Goal: Task Accomplishment & Management: Manage account settings

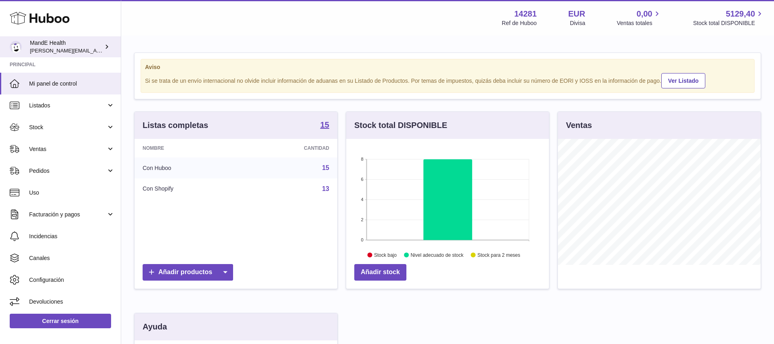
scroll to position [126, 203]
click at [40, 88] on link "Mi panel de control" at bounding box center [60, 84] width 121 height 22
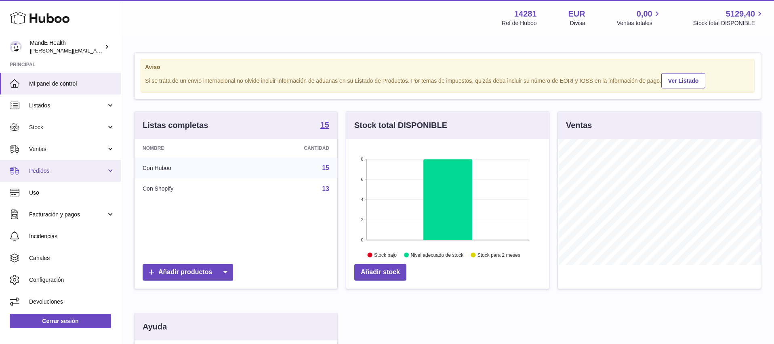
click at [47, 170] on span "Pedidos" at bounding box center [67, 171] width 77 height 8
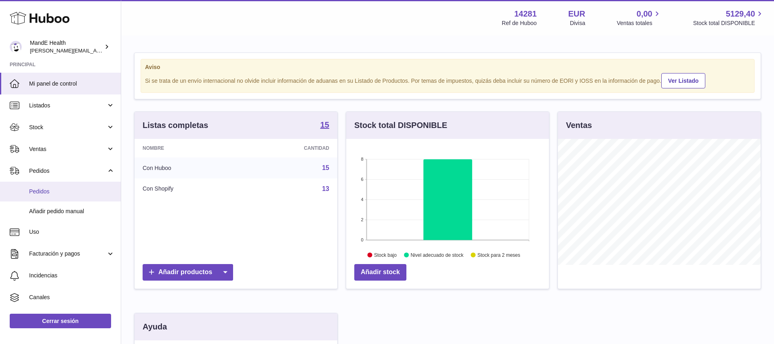
click at [47, 190] on span "Pedidos" at bounding box center [72, 192] width 86 height 8
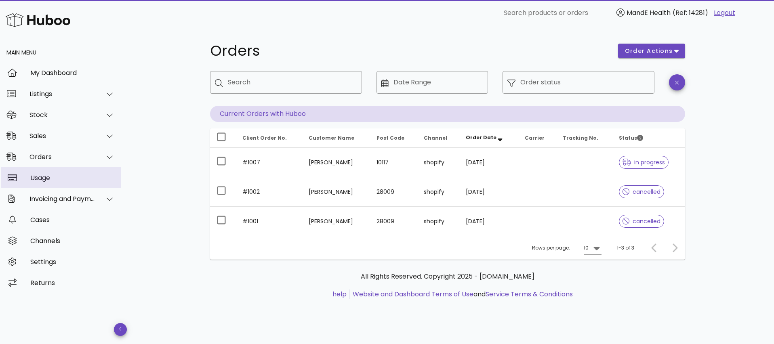
click at [58, 175] on div "Usage" at bounding box center [72, 178] width 84 height 8
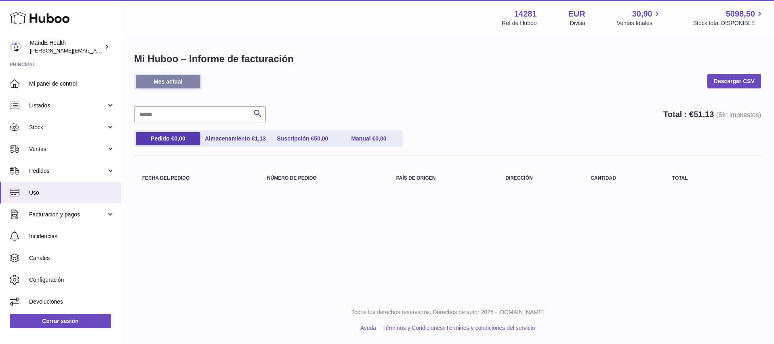
click at [158, 84] on link "Mes actual" at bounding box center [168, 81] width 65 height 13
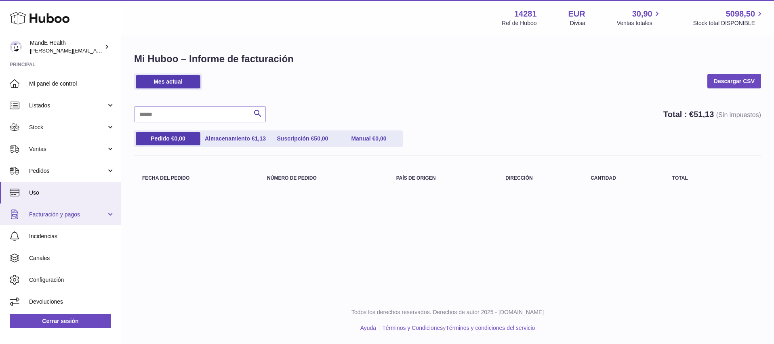
click at [53, 218] on span "Facturación y pagos" at bounding box center [67, 215] width 77 height 8
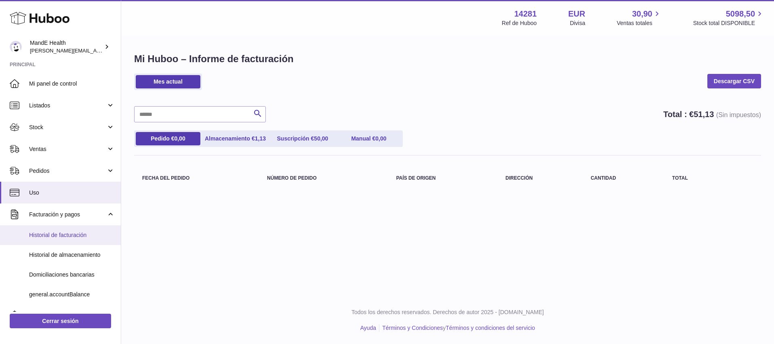
click at [55, 240] on link "Historial de facturación" at bounding box center [60, 235] width 121 height 20
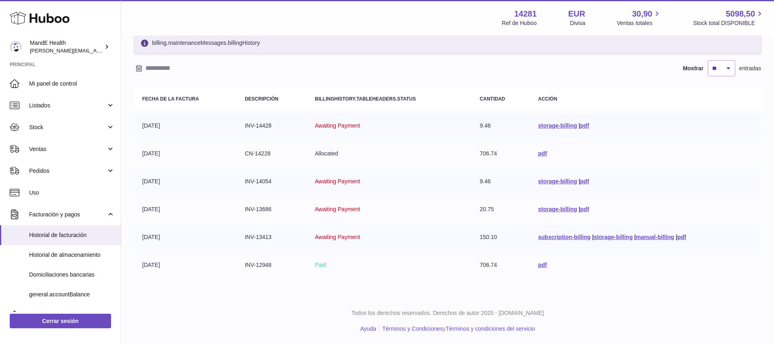
scroll to position [42, 0]
click at [60, 254] on span "Historial de almacenamiento" at bounding box center [72, 255] width 86 height 8
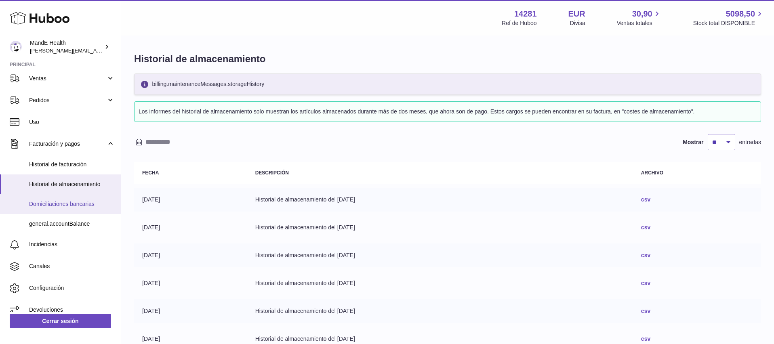
scroll to position [71, 0]
click at [50, 228] on link "general.accountBalance" at bounding box center [60, 223] width 121 height 20
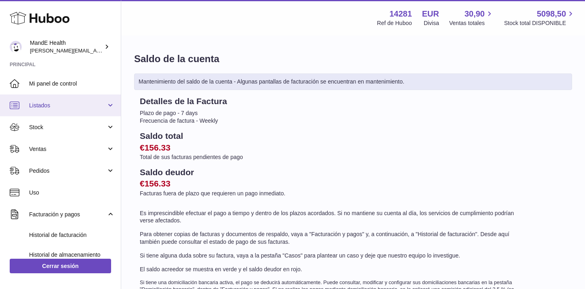
click at [43, 103] on span "Listados" at bounding box center [67, 106] width 77 height 8
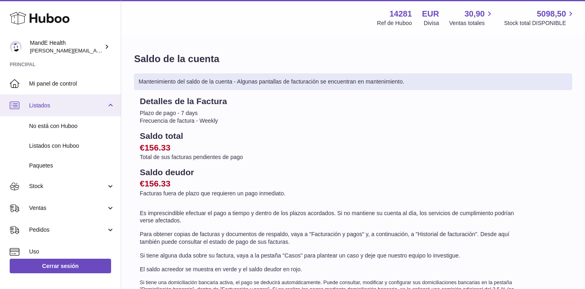
click at [45, 105] on span "Listados" at bounding box center [67, 106] width 77 height 8
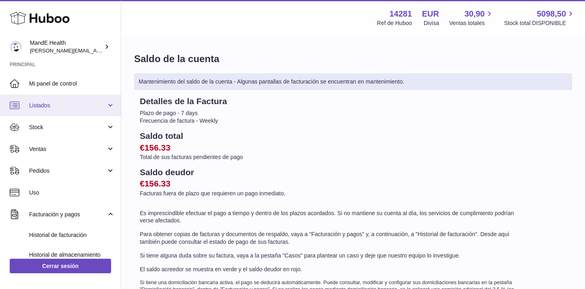
click at [45, 105] on span "Listados" at bounding box center [67, 106] width 77 height 8
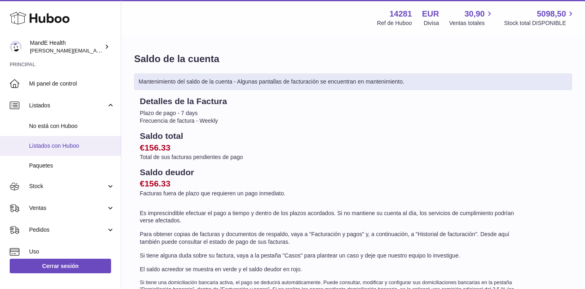
click at [60, 149] on span "Listados con Huboo" at bounding box center [72, 146] width 86 height 8
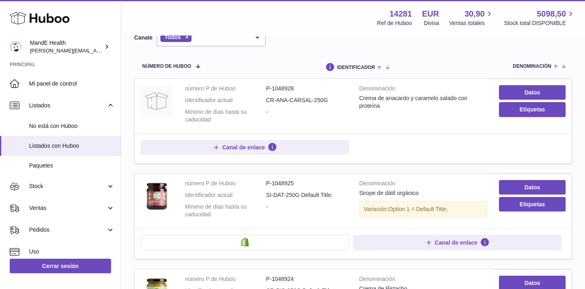
scroll to position [78, 0]
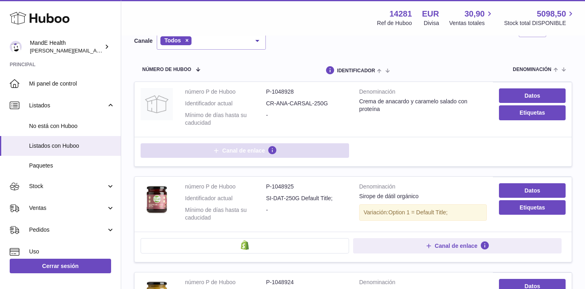
click at [231, 154] on span "Canal de enlace" at bounding box center [243, 150] width 43 height 7
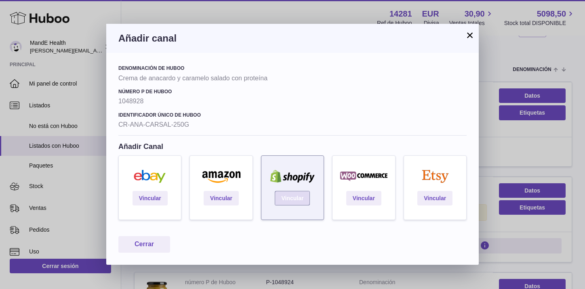
click at [287, 201] on link "Vincular" at bounding box center [292, 198] width 35 height 15
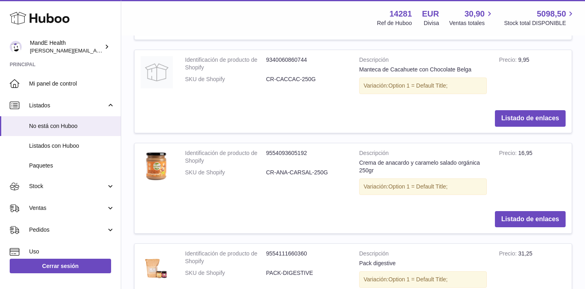
scroll to position [632, 0]
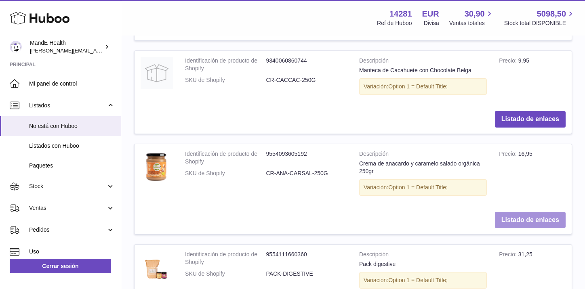
click at [524, 218] on button "Listado de enlaces" at bounding box center [530, 220] width 71 height 17
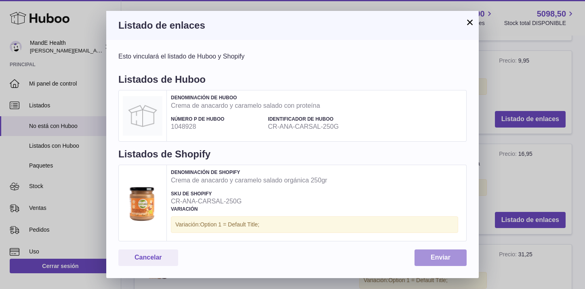
click at [439, 260] on button "Enviar" at bounding box center [440, 258] width 52 height 17
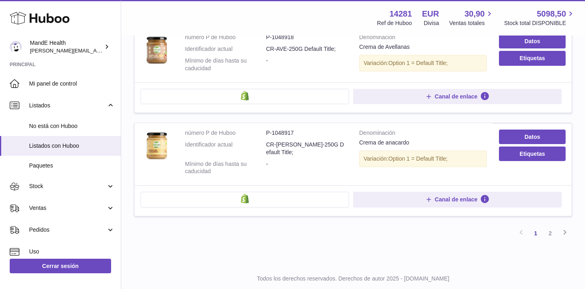
scroll to position [926, 0]
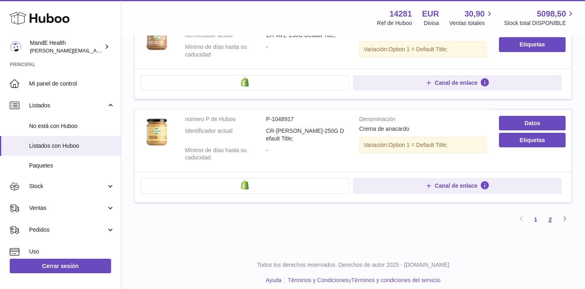
click at [547, 212] on link "2" at bounding box center [550, 219] width 15 height 15
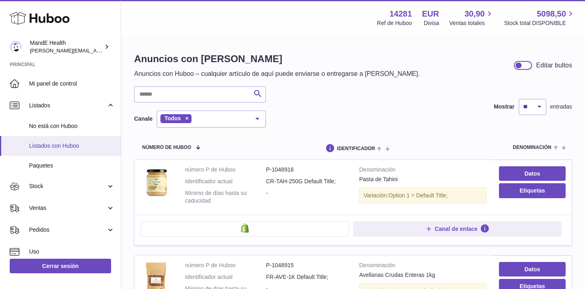
click at [54, 145] on span "Listados con Huboo" at bounding box center [72, 146] width 86 height 8
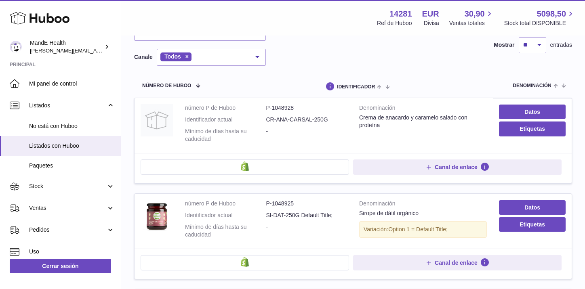
scroll to position [69, 0]
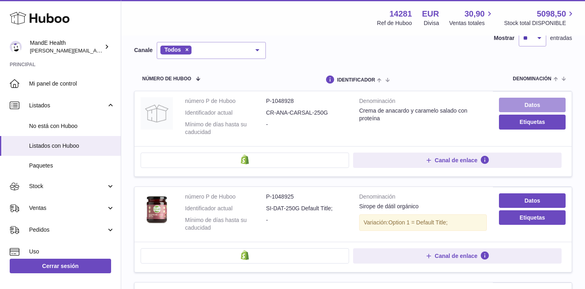
click at [523, 107] on link "Datos" at bounding box center [532, 105] width 67 height 15
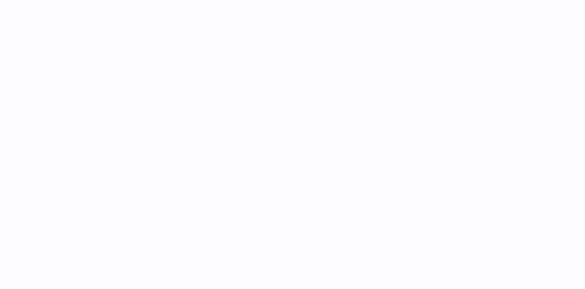
select select "***"
select select "**"
select select "****"
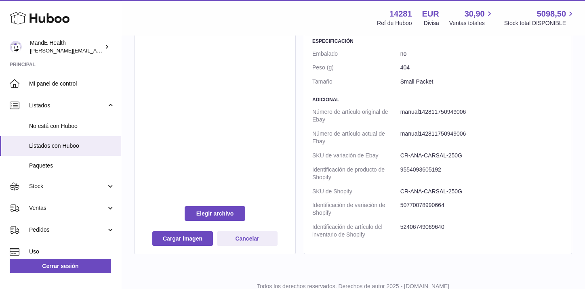
scroll to position [609, 0]
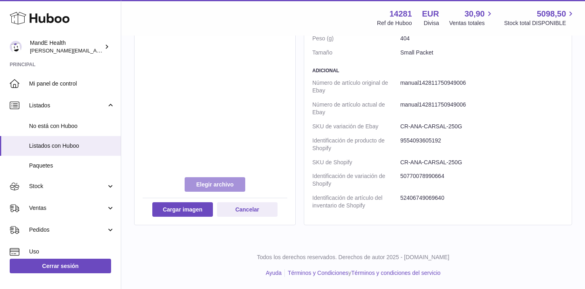
click at [210, 185] on label at bounding box center [215, 184] width 61 height 15
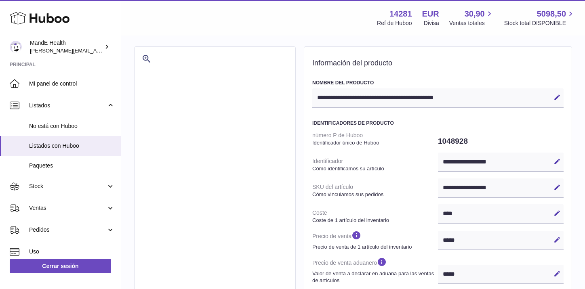
scroll to position [0, 0]
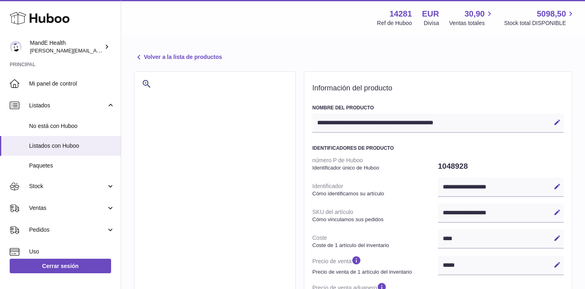
click at [136, 56] on icon at bounding box center [139, 57] width 10 height 10
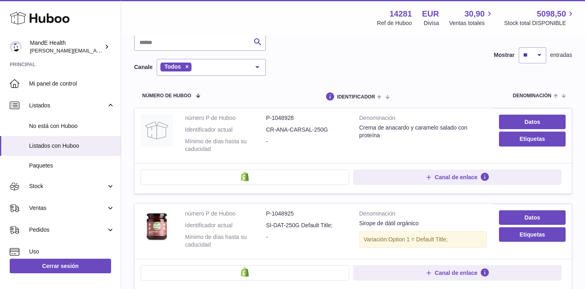
scroll to position [51, 0]
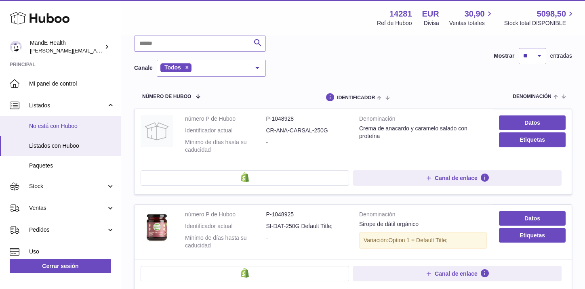
click at [51, 130] on link "No está con Huboo" at bounding box center [60, 126] width 121 height 20
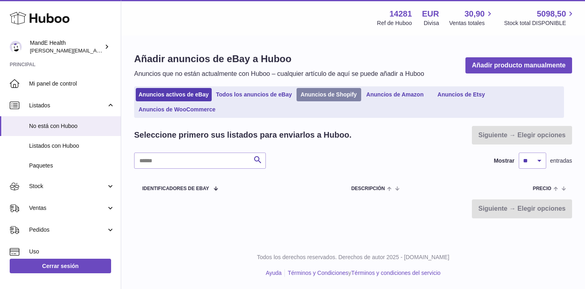
click at [325, 97] on link "Anuncios de Shopify" at bounding box center [328, 94] width 65 height 13
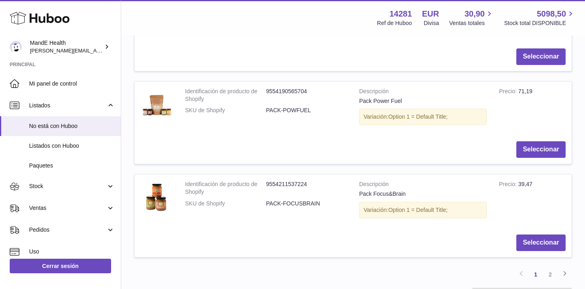
scroll to position [922, 0]
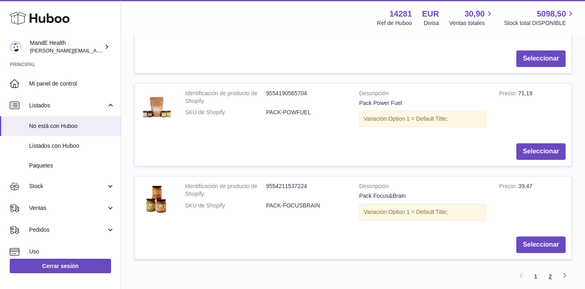
click at [552, 279] on link "2" at bounding box center [550, 276] width 15 height 15
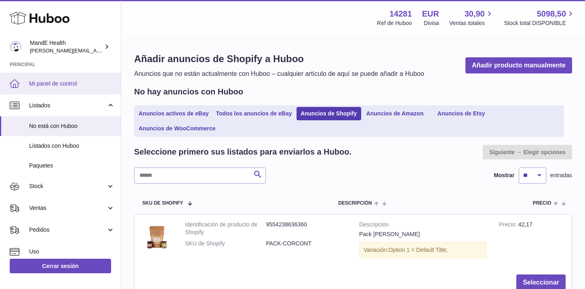
click at [60, 85] on span "Mi panel de control" at bounding box center [72, 84] width 86 height 8
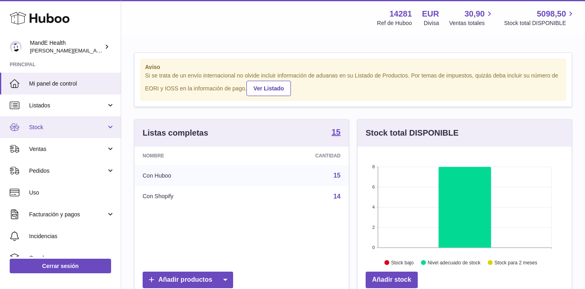
click at [52, 127] on span "Stock" at bounding box center [67, 128] width 77 height 8
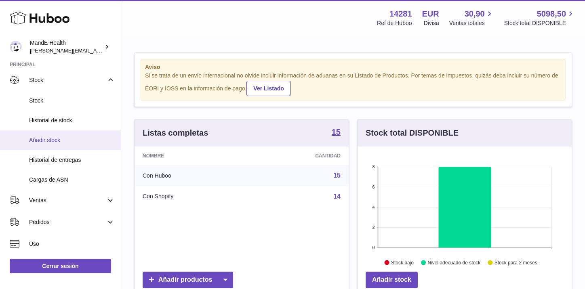
scroll to position [51, 0]
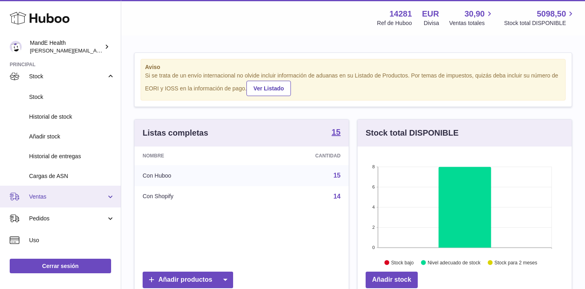
click at [52, 196] on span "Ventas" at bounding box center [67, 197] width 77 height 8
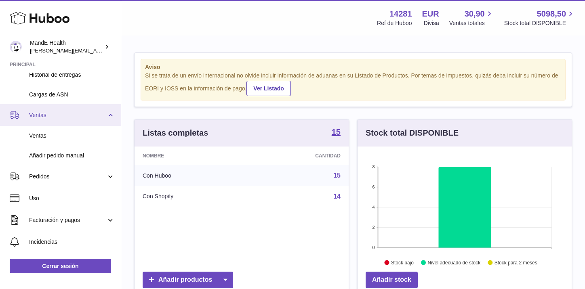
scroll to position [134, 0]
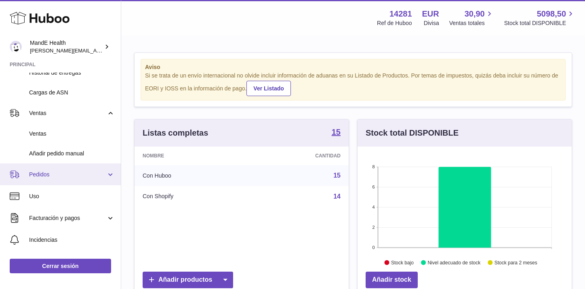
click at [52, 173] on span "Pedidos" at bounding box center [67, 175] width 77 height 8
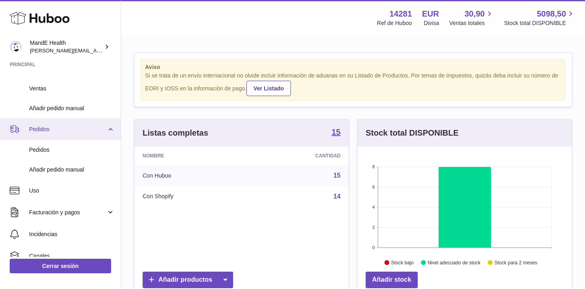
scroll to position [183, 0]
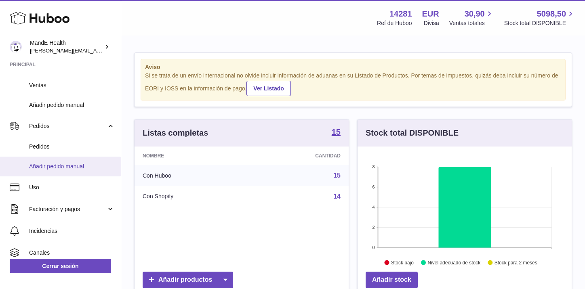
click at [52, 167] on span "Añadir pedido manual" at bounding box center [72, 167] width 86 height 8
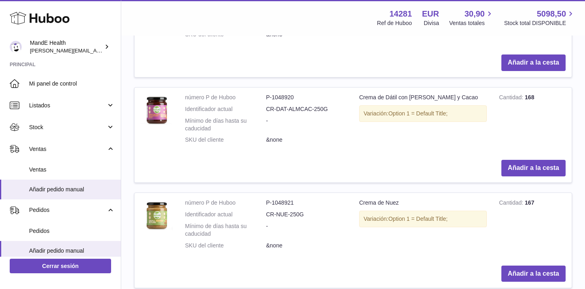
scroll to position [1127, 0]
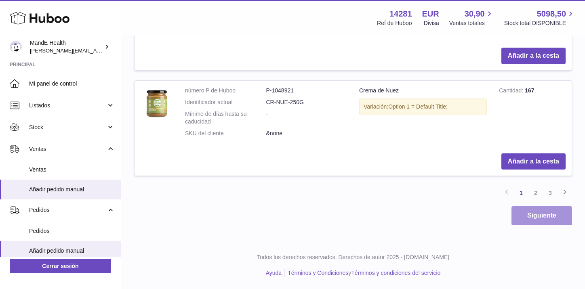
click at [544, 218] on button "Siguiente" at bounding box center [541, 215] width 61 height 19
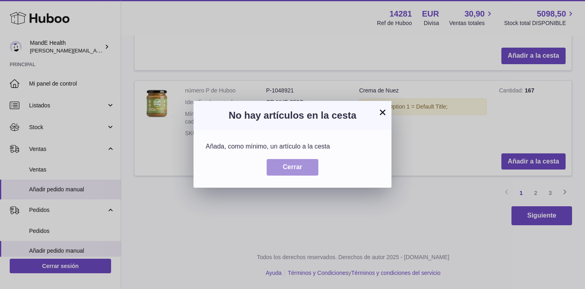
click at [287, 168] on span "Cerrar" at bounding box center [292, 167] width 19 height 7
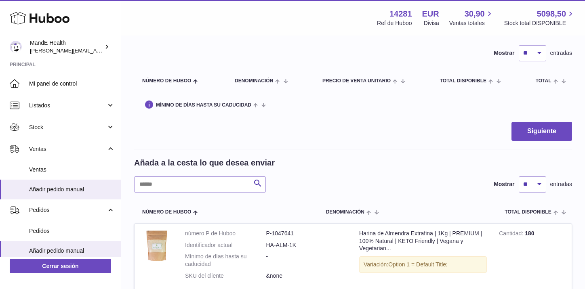
scroll to position [54, 0]
click at [530, 185] on select "** ** ** ***" at bounding box center [532, 184] width 27 height 16
select select "***"
click at [519, 176] on select "** ** ** ***" at bounding box center [532, 184] width 27 height 16
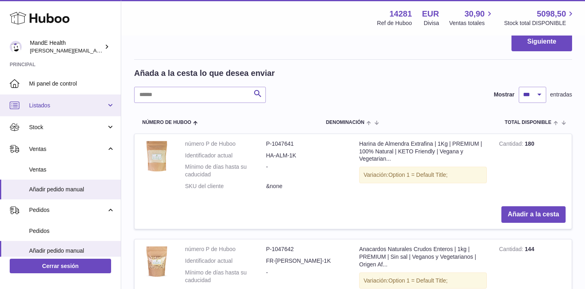
click at [55, 110] on link "Listados" at bounding box center [60, 105] width 121 height 22
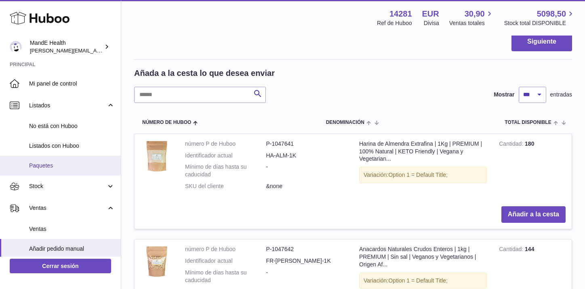
click at [51, 171] on link "Paquetes" at bounding box center [60, 166] width 121 height 20
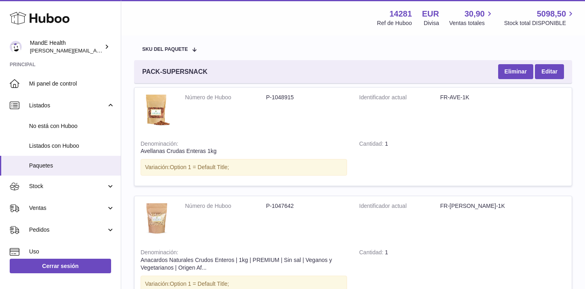
scroll to position [85, 0]
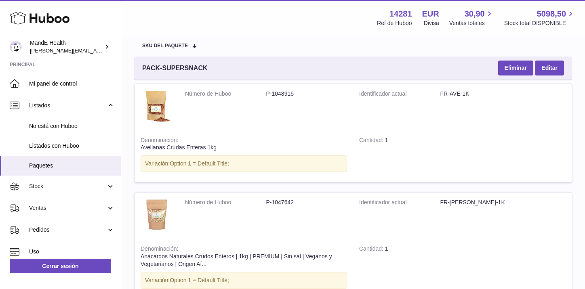
click at [300, 74] on div "PACK-SUPERSNACK Eliminar Editar" at bounding box center [353, 68] width 438 height 23
click at [295, 70] on div "PACK-SUPERSNACK Eliminar Editar" at bounding box center [353, 68] width 438 height 23
click at [180, 65] on span "PACK-SUPERSNACK" at bounding box center [174, 68] width 65 height 9
click at [561, 69] on link "Editar" at bounding box center [549, 68] width 29 height 15
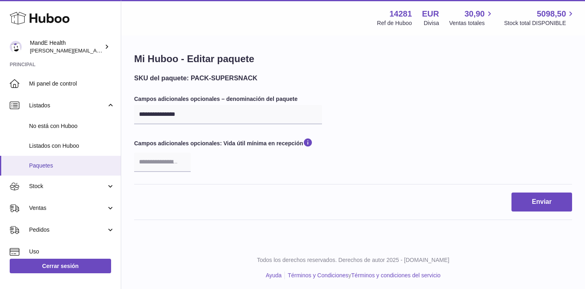
click at [51, 164] on span "Paquetes" at bounding box center [72, 166] width 86 height 8
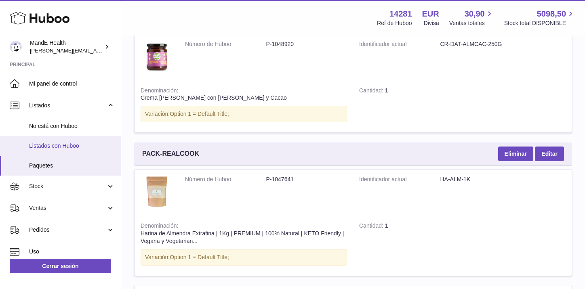
scroll to position [915, 0]
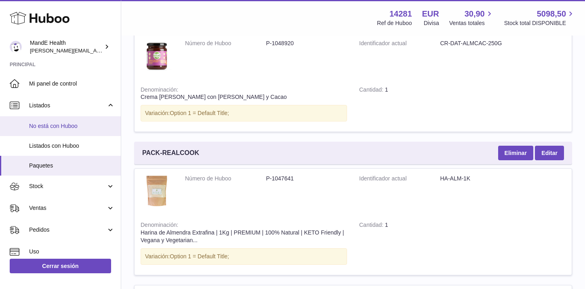
click at [69, 126] on span "No está con Huboo" at bounding box center [72, 126] width 86 height 8
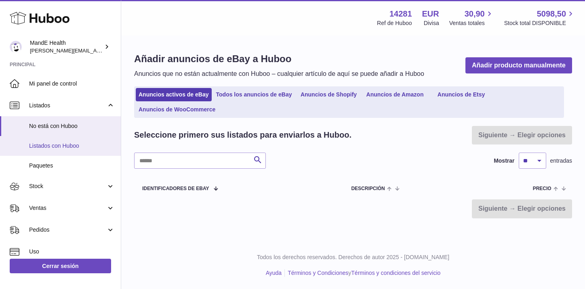
click at [42, 139] on link "Listados con Huboo" at bounding box center [60, 146] width 121 height 20
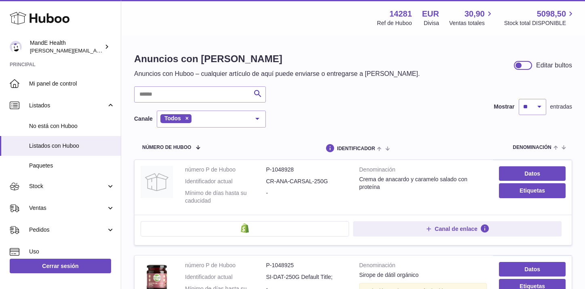
click at [47, 125] on span "No está con Huboo" at bounding box center [72, 126] width 86 height 8
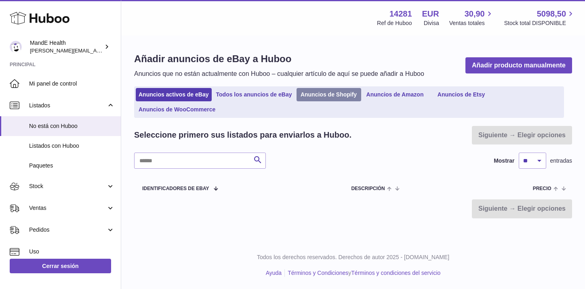
click at [338, 97] on link "Anuncios de Shopify" at bounding box center [328, 94] width 65 height 13
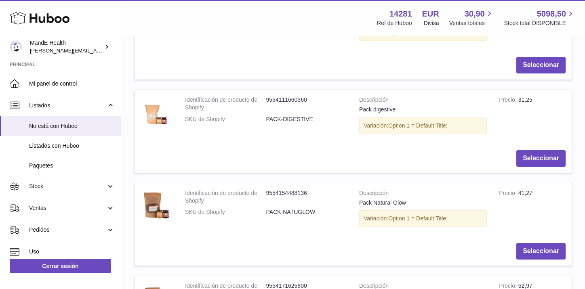
scroll to position [642, 0]
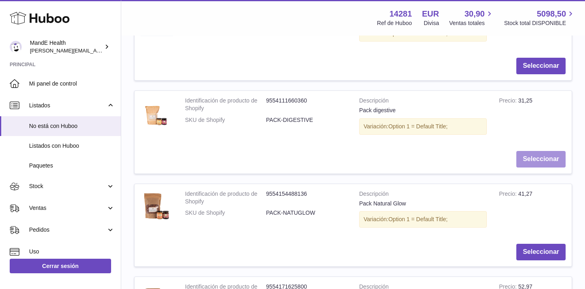
click at [531, 153] on button "Seleccionar" at bounding box center [540, 159] width 49 height 17
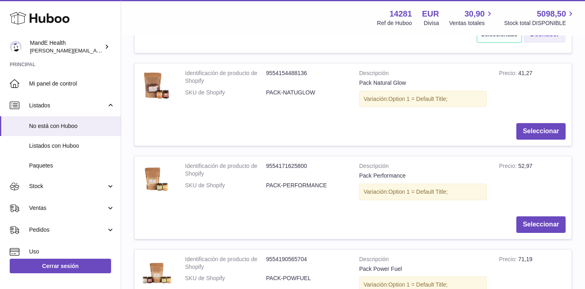
scroll to position [1013, 0]
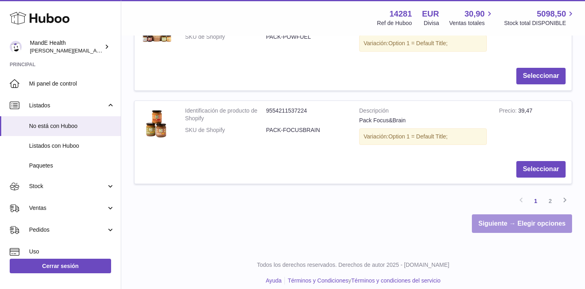
click at [505, 219] on link "Siguiente → Elegir opciones" at bounding box center [522, 223] width 100 height 19
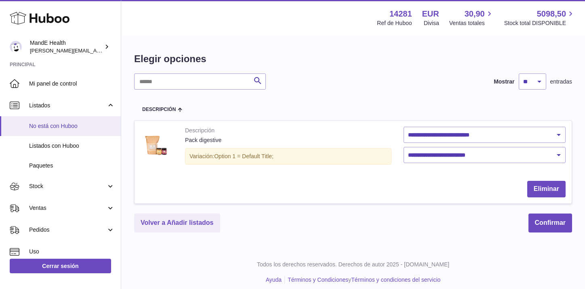
click at [34, 120] on link "No está con Huboo" at bounding box center [60, 126] width 121 height 20
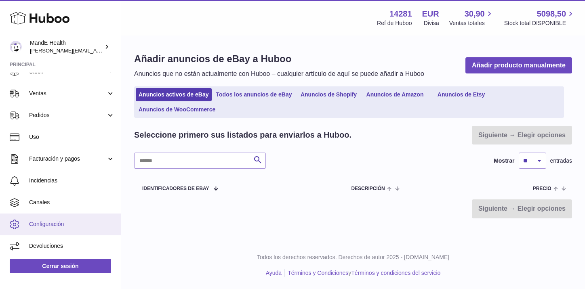
scroll to position [114, 0]
click at [65, 218] on link "Configuración" at bounding box center [60, 225] width 121 height 22
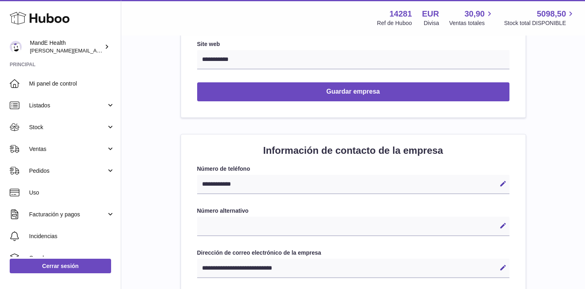
scroll to position [267, 0]
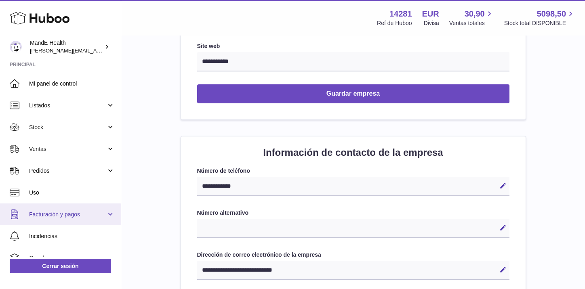
click at [50, 217] on span "Facturación y pagos" at bounding box center [67, 215] width 77 height 8
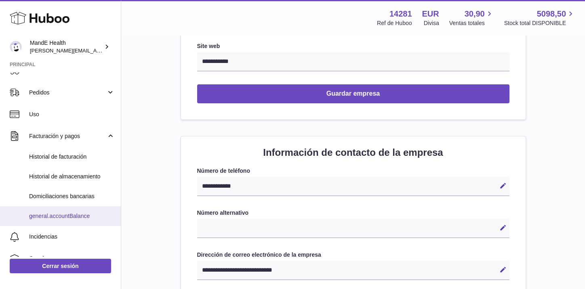
scroll to position [79, 0]
click at [56, 214] on span "general.accountBalance" at bounding box center [72, 216] width 86 height 8
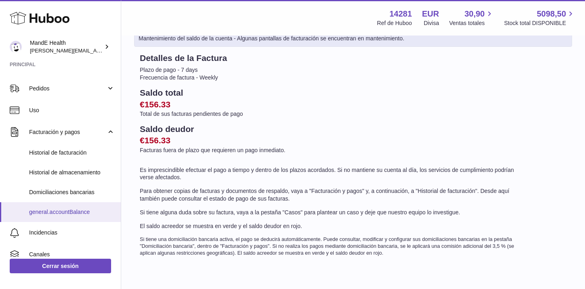
scroll to position [83, 0]
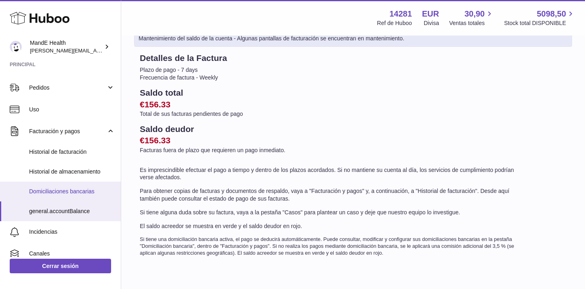
click at [46, 195] on span "Domiciliaciones bancarias" at bounding box center [72, 192] width 86 height 8
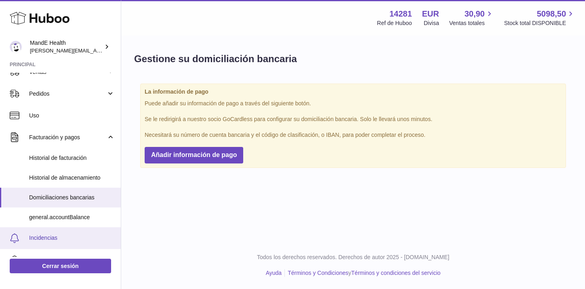
scroll to position [84, 0]
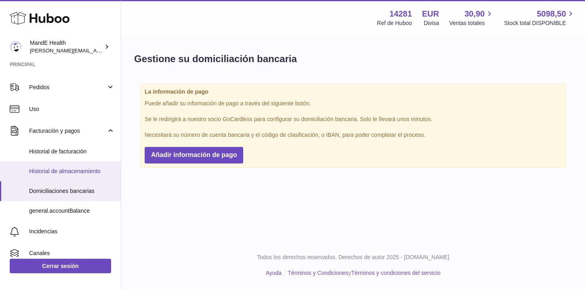
click at [49, 176] on link "Historial de almacenamiento" at bounding box center [60, 172] width 121 height 20
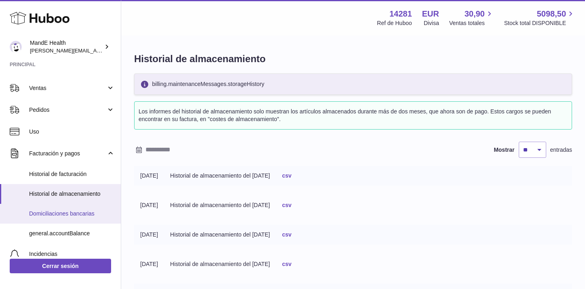
scroll to position [80, 0]
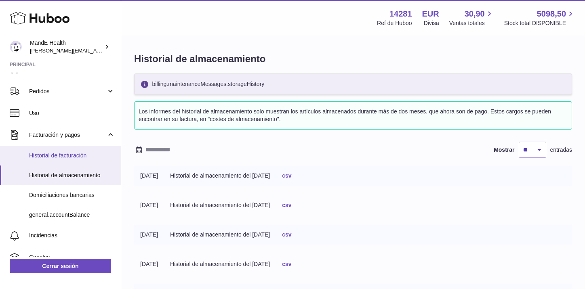
click at [65, 154] on span "Historial de facturación" at bounding box center [72, 156] width 86 height 8
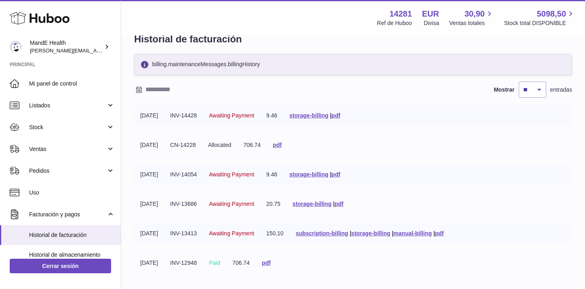
scroll to position [19, 0]
click at [489, 13] on icon at bounding box center [489, 13] width 9 height 9
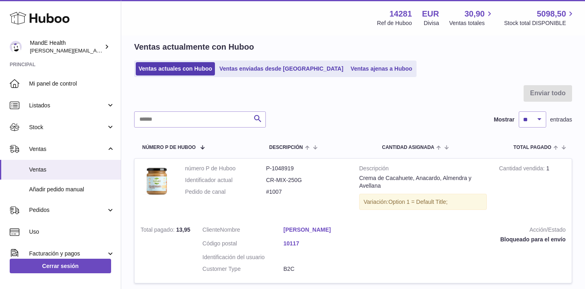
scroll to position [27, 0]
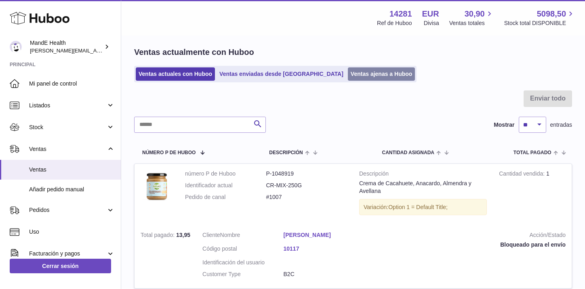
click at [348, 73] on link "Ventas ajenas a Huboo" at bounding box center [381, 73] width 67 height 13
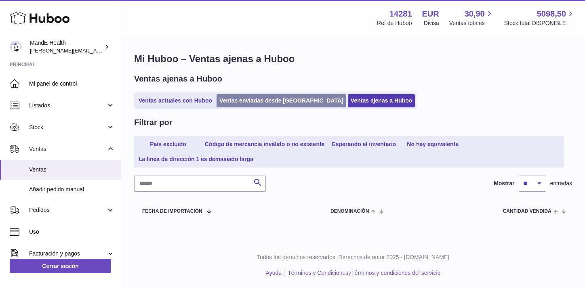
click at [263, 99] on link "Ventas enviadas desde [GEOGRAPHIC_DATA]" at bounding box center [281, 100] width 130 height 13
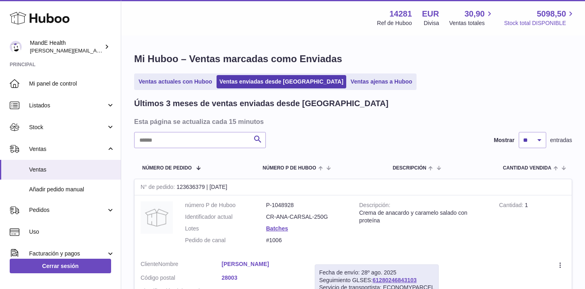
click at [568, 17] on icon at bounding box center [570, 13] width 9 height 9
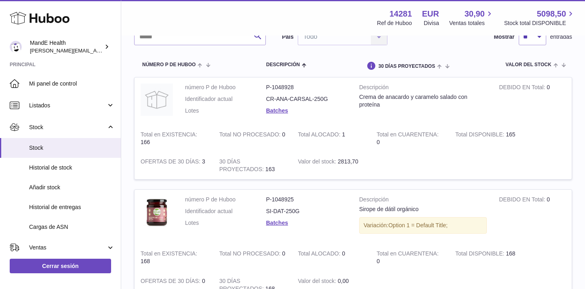
scroll to position [69, 0]
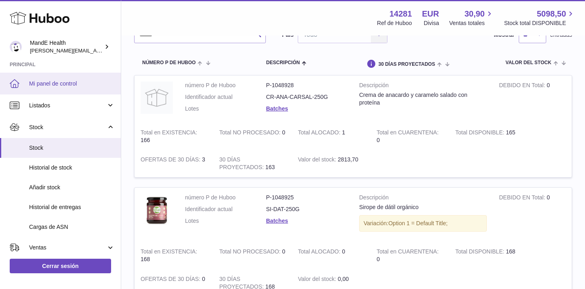
click at [62, 87] on link "Mi panel de control" at bounding box center [60, 84] width 121 height 22
